Goal: Information Seeking & Learning: Learn about a topic

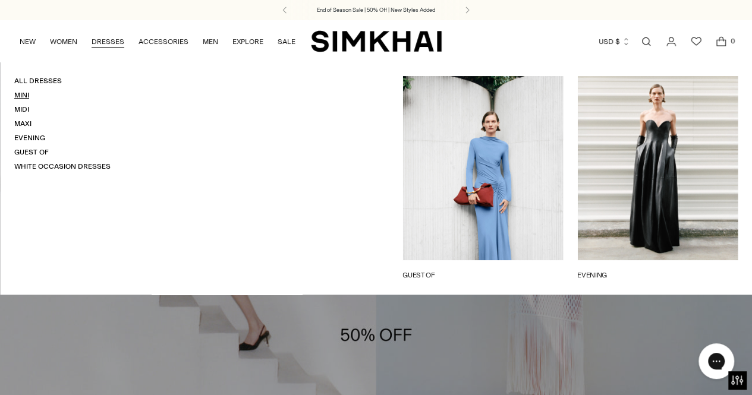
click at [20, 95] on link "Mini" at bounding box center [21, 95] width 15 height 8
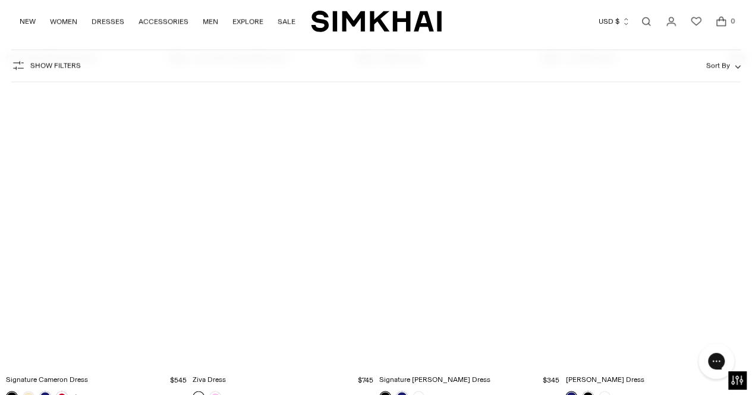
scroll to position [3049, 0]
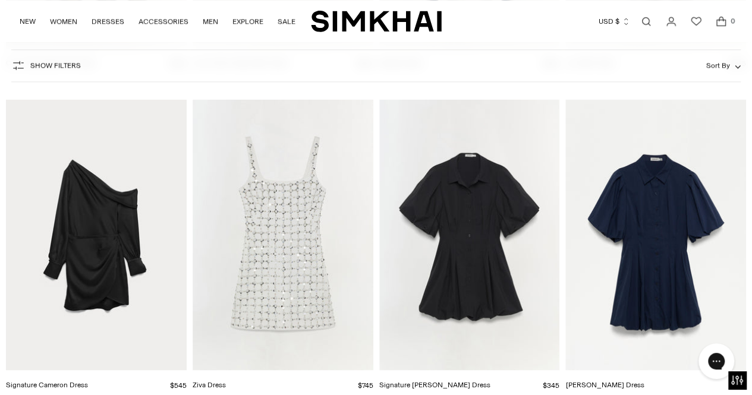
click at [398, 394] on link at bounding box center [402, 402] width 12 height 12
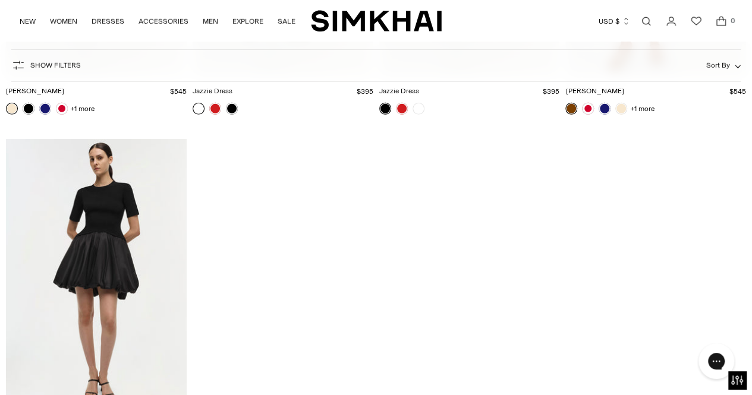
scroll to position [4024, 0]
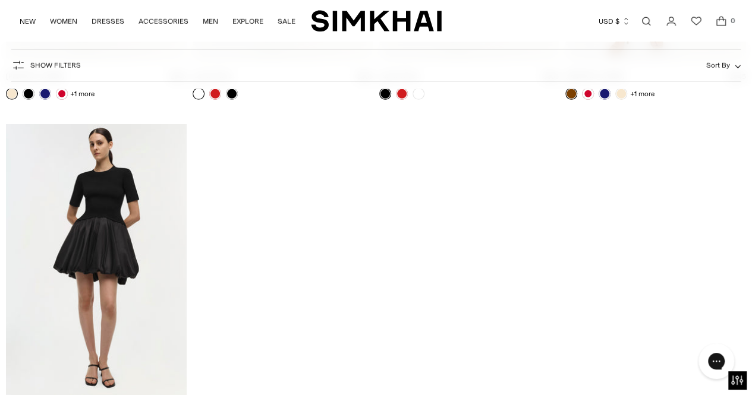
click at [648, 15] on link "Open search modal" at bounding box center [646, 22] width 24 height 24
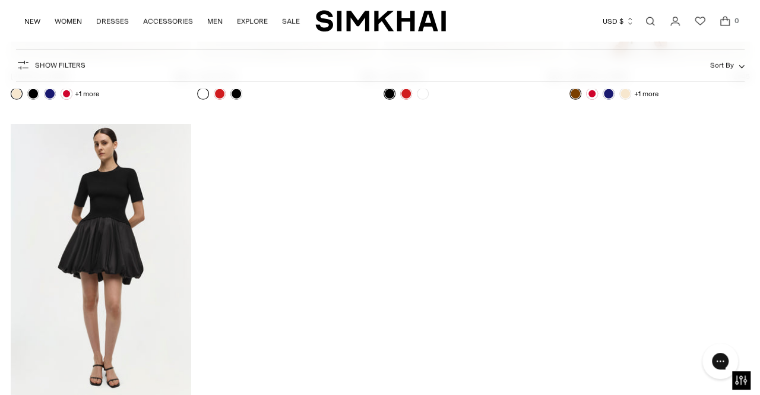
scroll to position [0, 0]
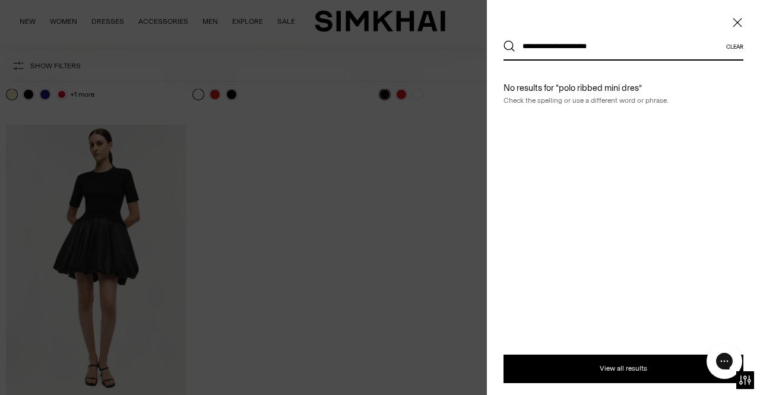
type input "**********"
click at [504, 40] on button "Search" at bounding box center [510, 46] width 12 height 12
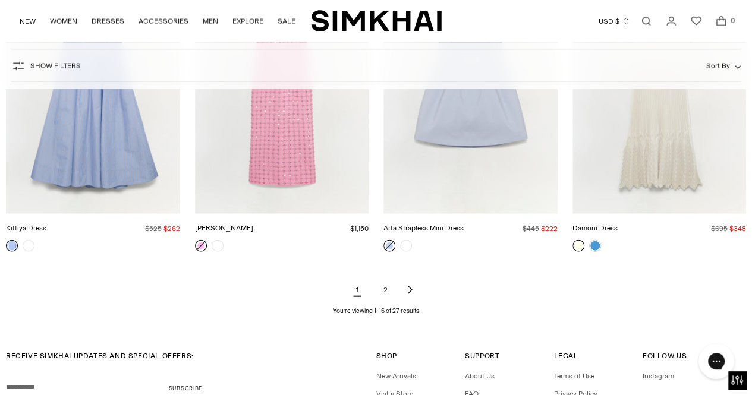
scroll to position [1251, 0]
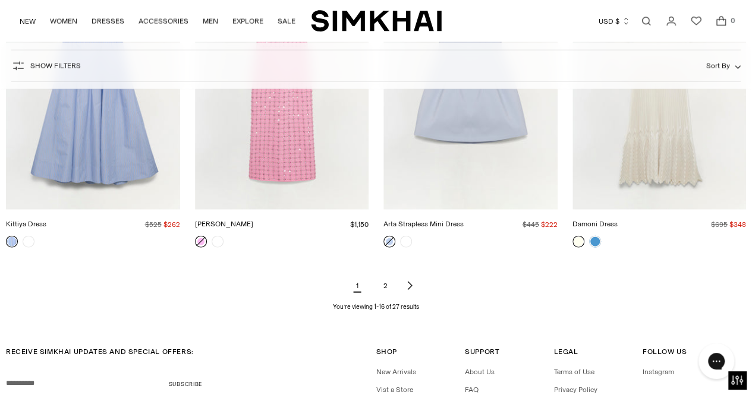
click at [383, 283] on link "2" at bounding box center [386, 286] width 24 height 24
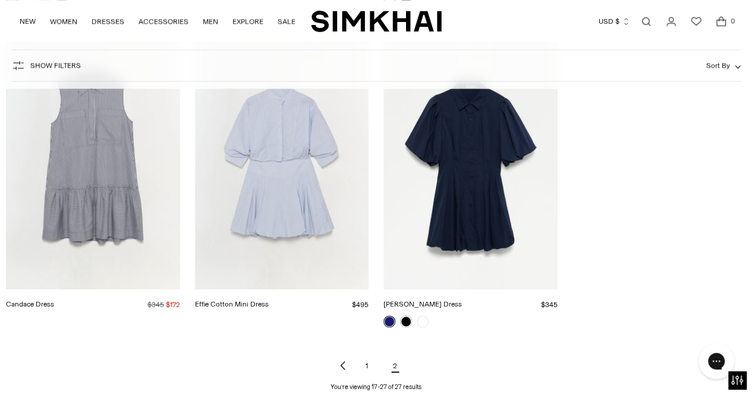
scroll to position [861, 0]
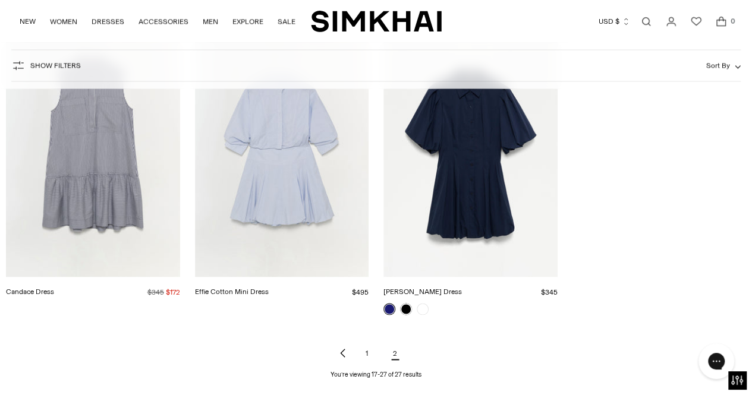
click at [0, 0] on img "Cleo Dress" at bounding box center [0, 0] width 0 height 0
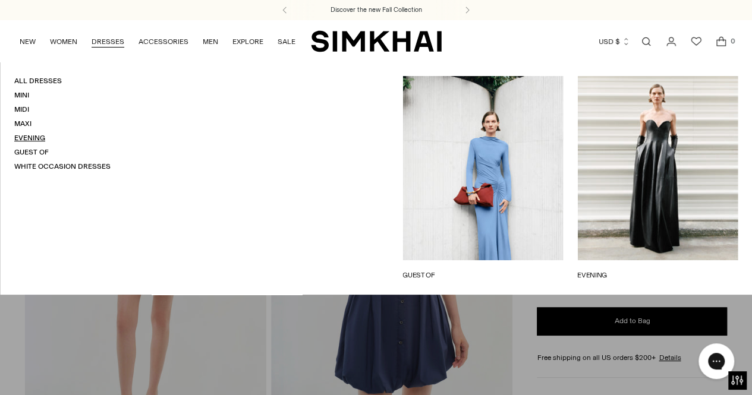
click at [29, 137] on link "Evening" at bounding box center [29, 138] width 31 height 8
